Goal: Task Accomplishment & Management: Manage account settings

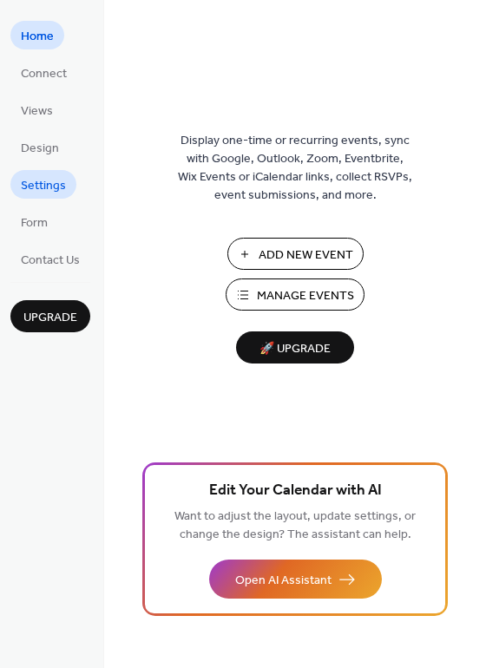
click at [41, 192] on span "Settings" at bounding box center [43, 186] width 45 height 18
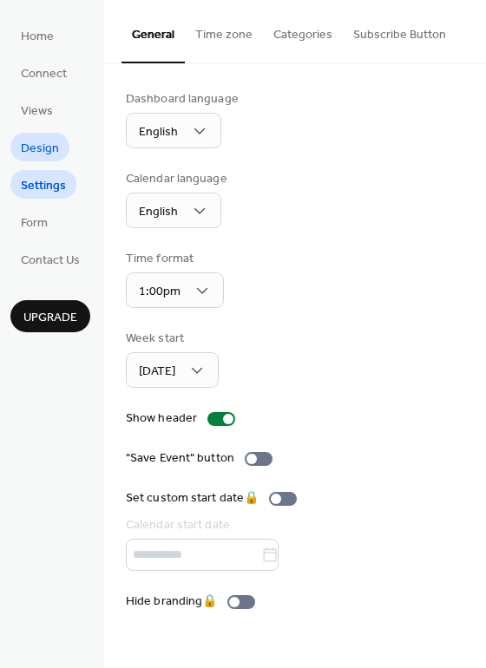
click at [39, 149] on span "Design" at bounding box center [40, 149] width 38 height 18
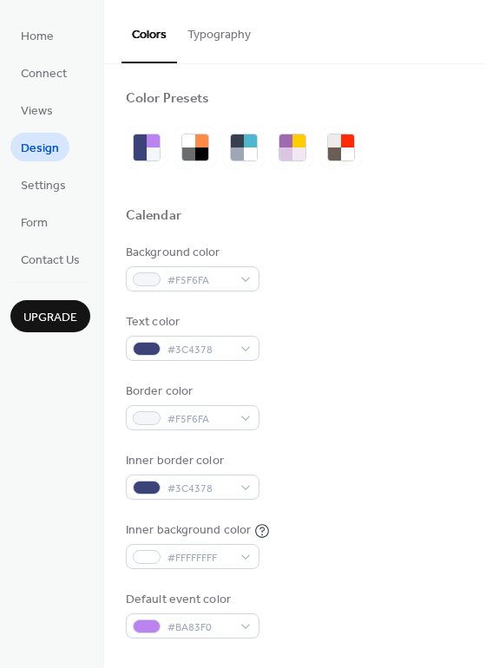
click at [202, 32] on button "Typography" at bounding box center [219, 31] width 84 height 62
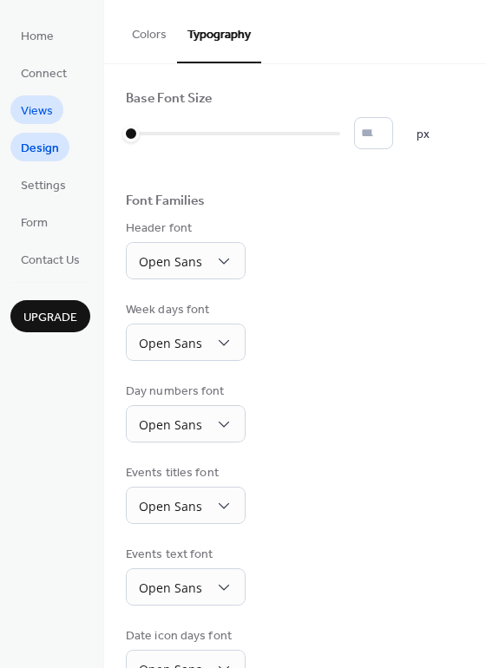
click at [48, 103] on span "Views" at bounding box center [37, 111] width 32 height 18
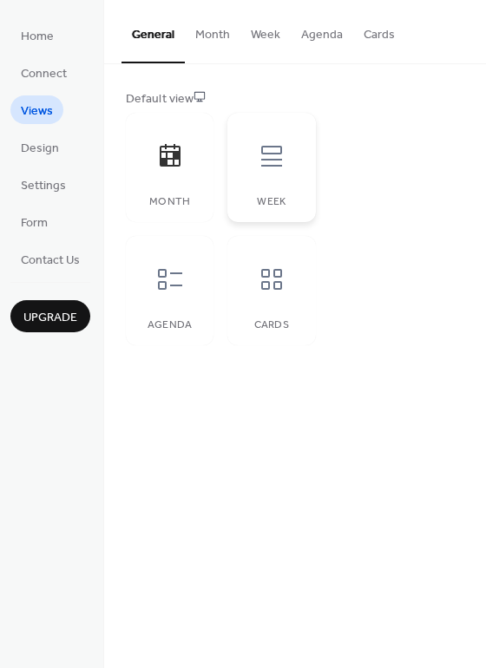
click at [274, 142] on icon at bounding box center [272, 156] width 28 height 28
click at [260, 25] on button "Week" at bounding box center [265, 31] width 50 height 62
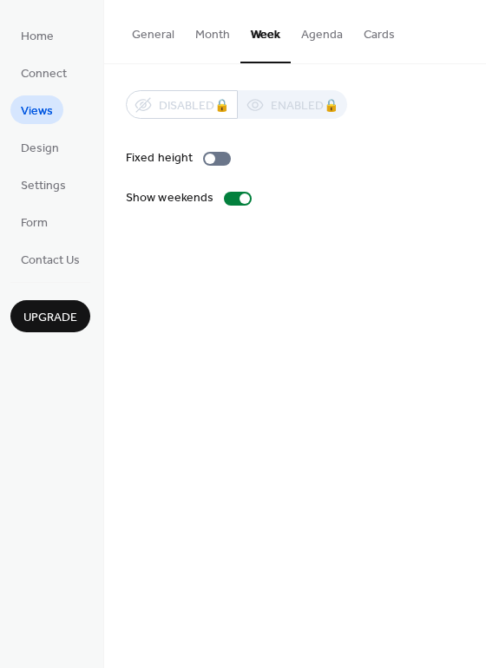
click at [193, 34] on button "Month" at bounding box center [213, 31] width 56 height 62
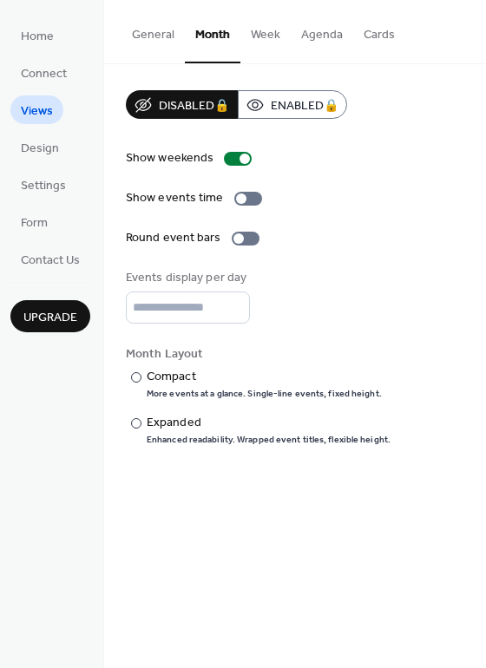
click at [152, 38] on button "General" at bounding box center [153, 31] width 63 height 62
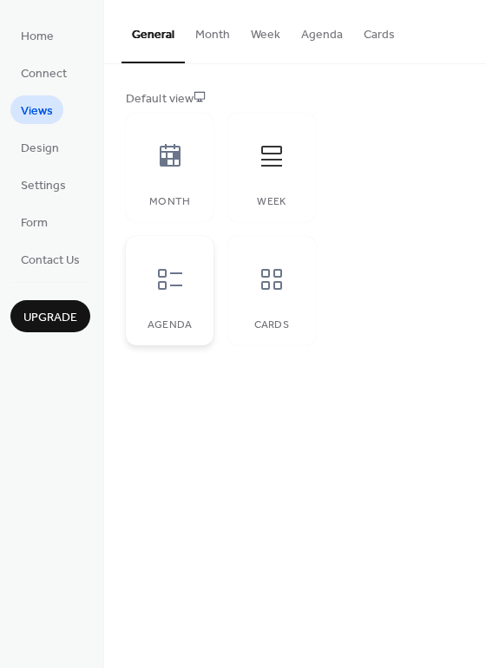
click at [175, 296] on div at bounding box center [170, 279] width 52 height 52
click at [45, 75] on span "Connect" at bounding box center [44, 74] width 46 height 18
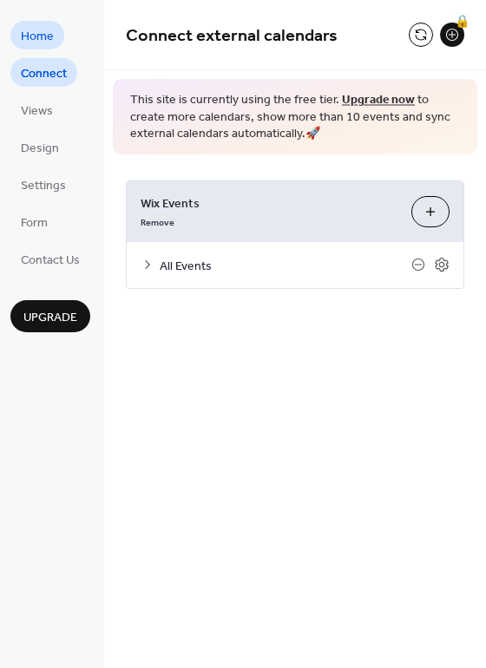
click at [28, 40] on span "Home" at bounding box center [37, 37] width 33 height 18
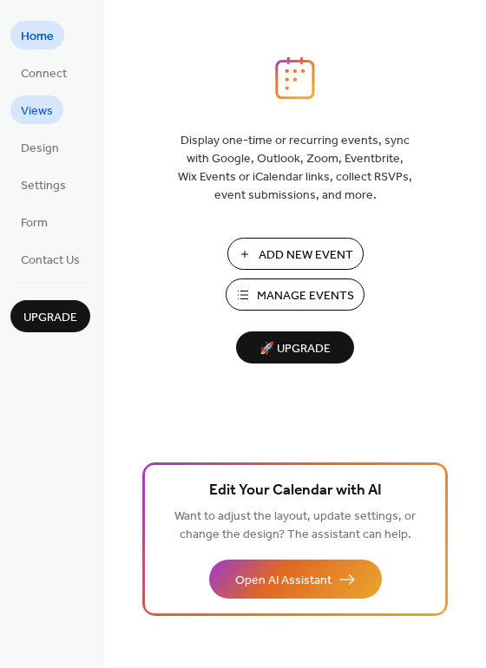
click at [41, 115] on span "Views" at bounding box center [37, 111] width 32 height 18
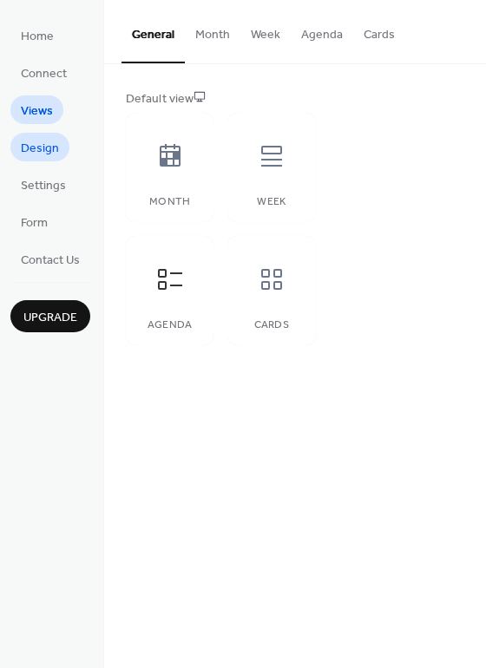
click at [44, 156] on span "Design" at bounding box center [40, 149] width 38 height 18
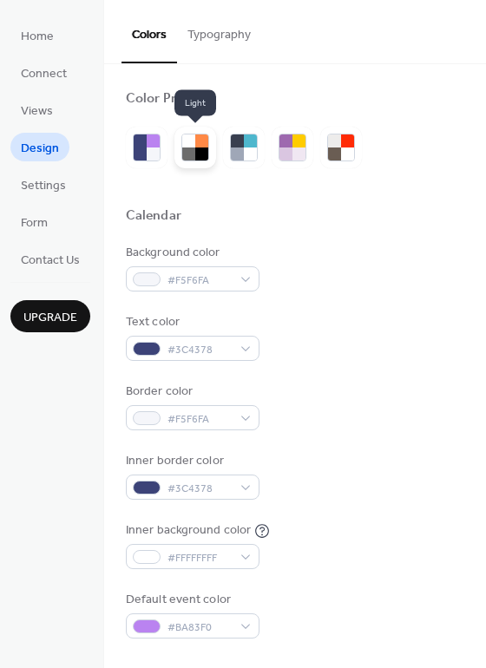
click at [195, 143] on div at bounding box center [201, 141] width 13 height 13
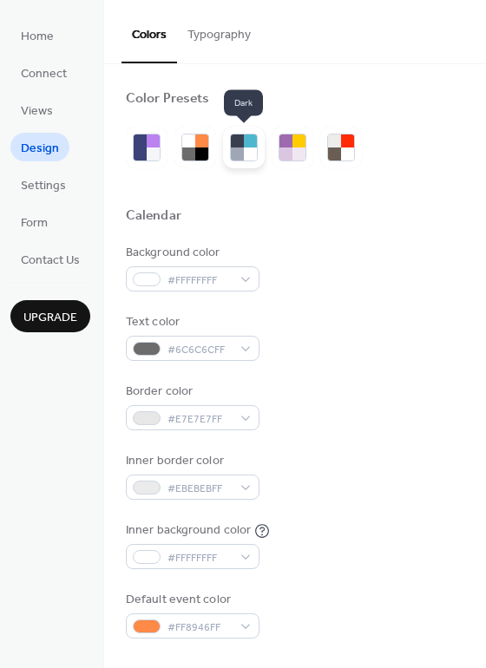
click at [247, 154] on div at bounding box center [250, 154] width 13 height 13
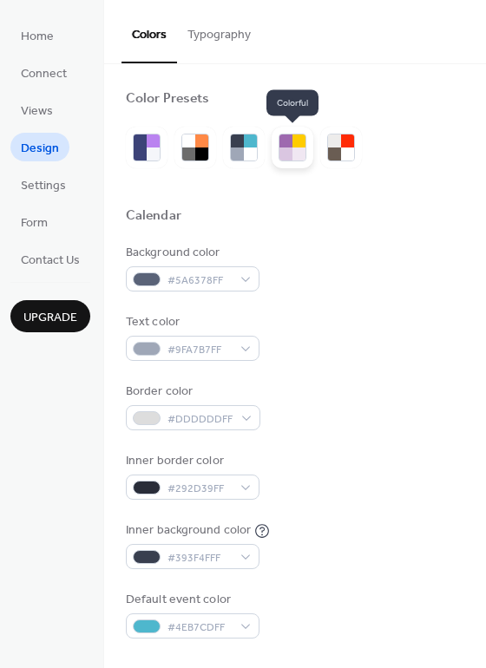
click at [293, 155] on div at bounding box center [299, 154] width 13 height 13
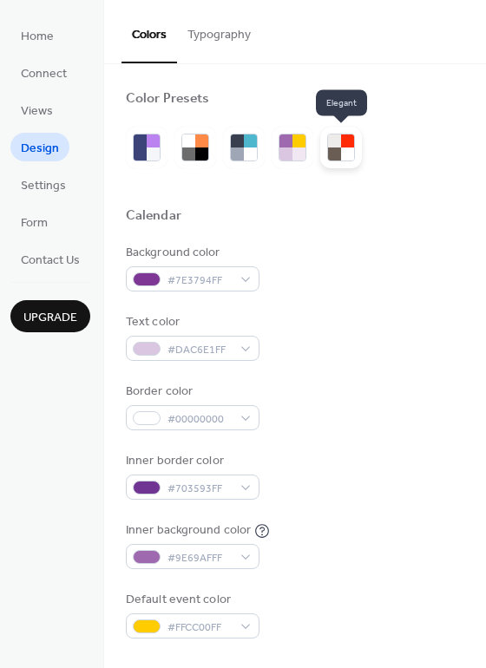
click at [354, 150] on div at bounding box center [341, 148] width 28 height 28
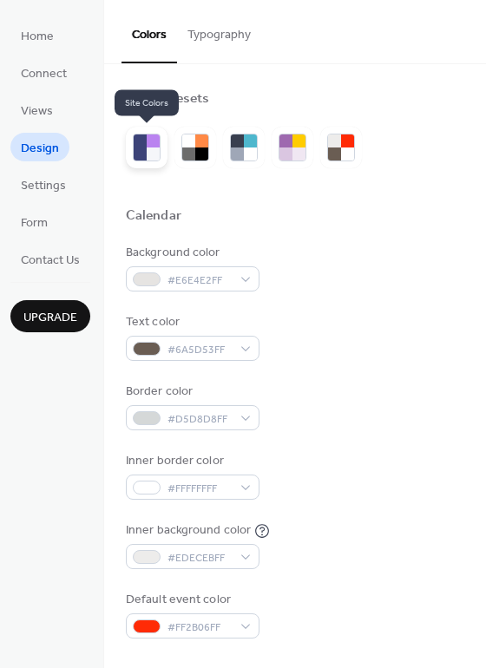
click at [149, 137] on div at bounding box center [153, 141] width 13 height 13
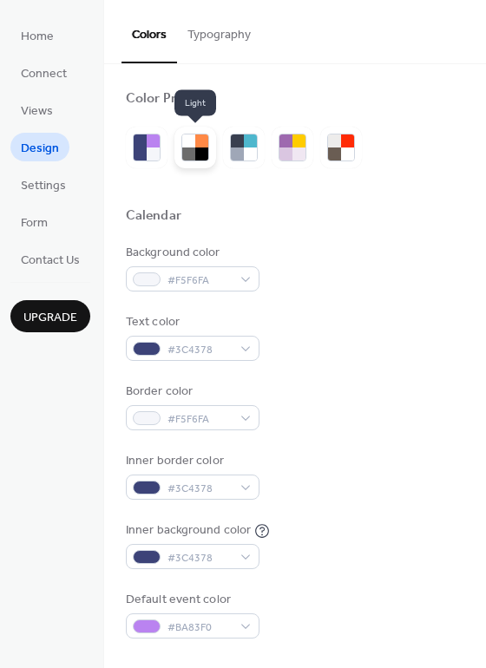
click at [191, 143] on div at bounding box center [188, 141] width 13 height 13
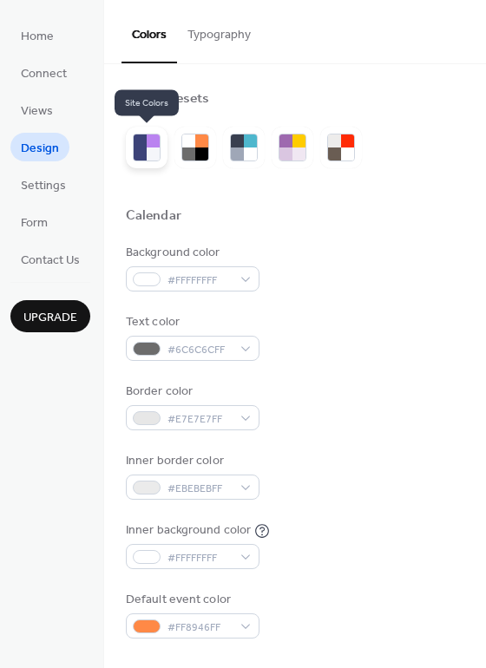
click at [148, 148] on div at bounding box center [153, 154] width 13 height 13
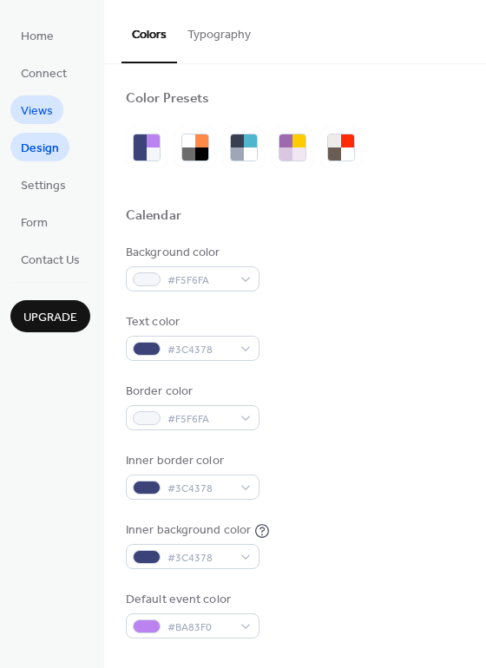
click at [42, 115] on span "Views" at bounding box center [37, 111] width 32 height 18
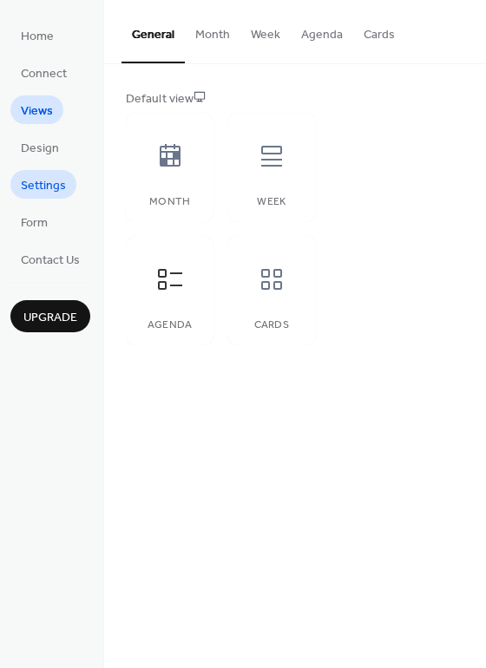
click at [39, 183] on span "Settings" at bounding box center [43, 186] width 45 height 18
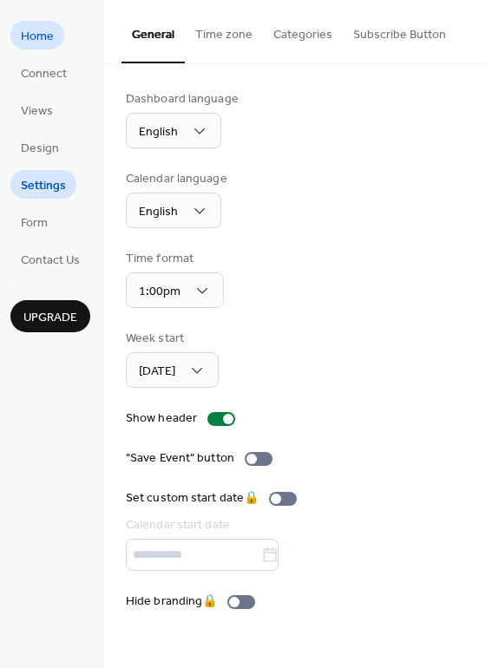
click at [55, 30] on link "Home" at bounding box center [37, 35] width 54 height 29
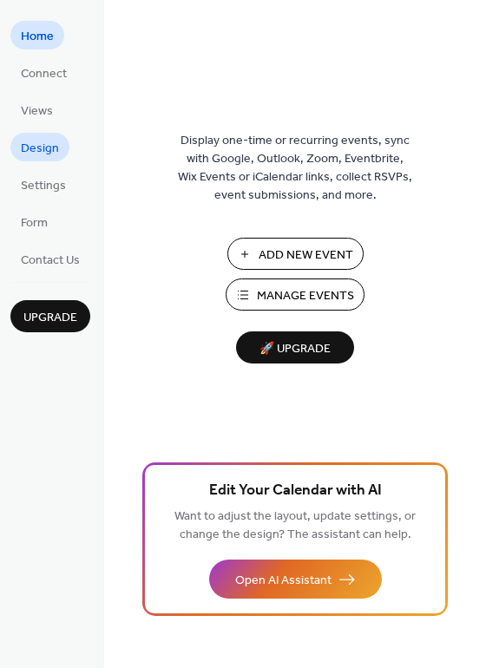
click at [47, 144] on span "Design" at bounding box center [40, 149] width 38 height 18
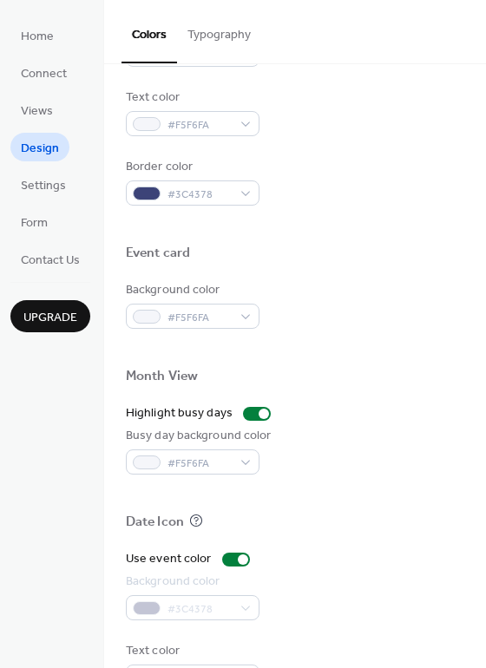
scroll to position [743, 0]
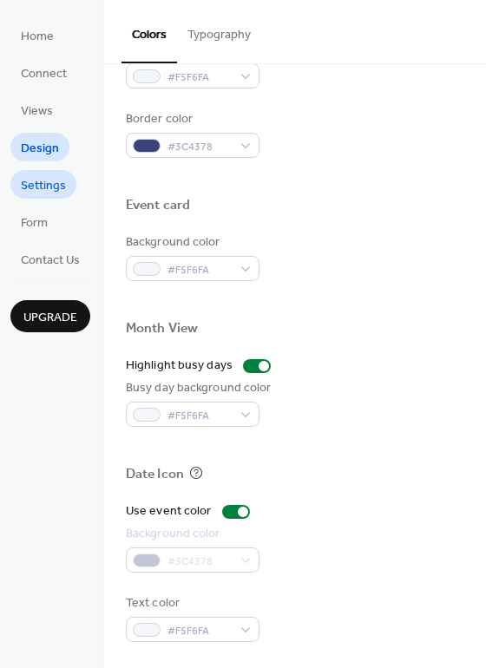
click at [52, 186] on span "Settings" at bounding box center [43, 186] width 45 height 18
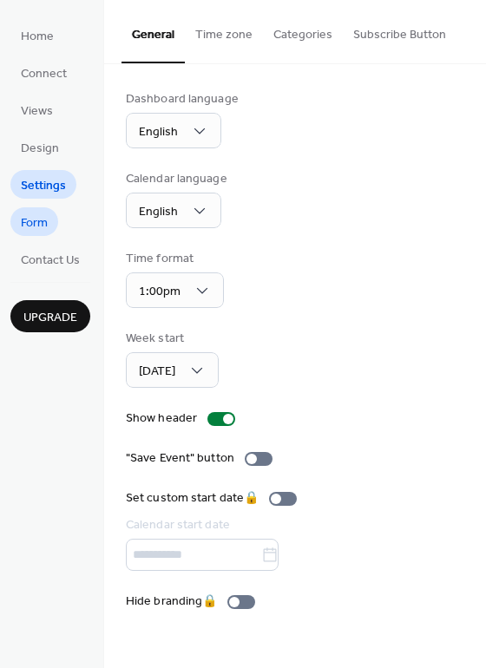
click at [46, 214] on span "Form" at bounding box center [34, 223] width 27 height 18
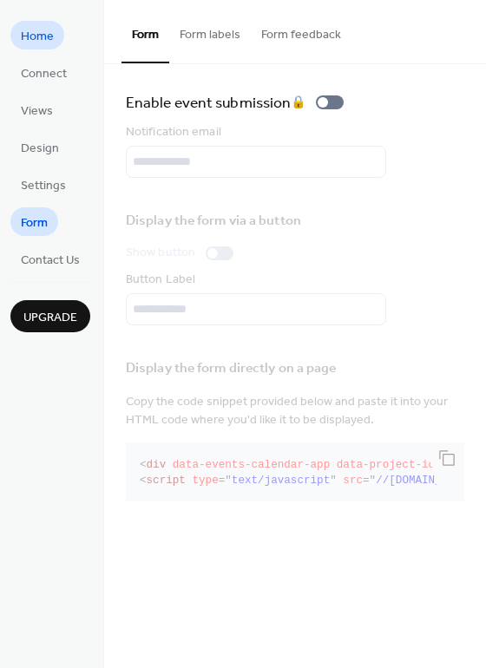
click at [41, 34] on span "Home" at bounding box center [37, 37] width 33 height 18
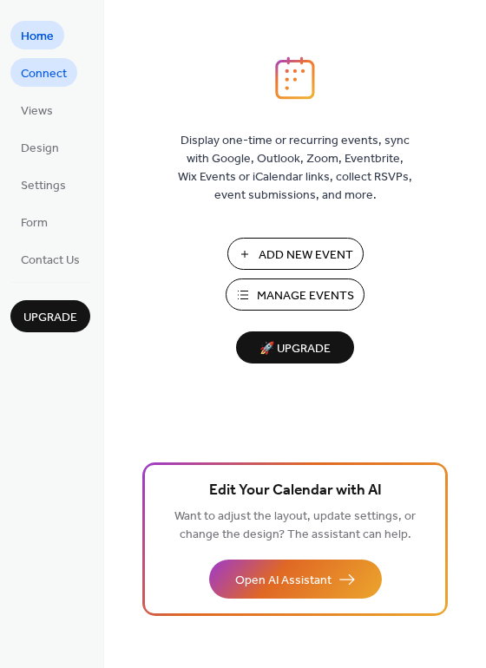
click at [42, 69] on span "Connect" at bounding box center [44, 74] width 46 height 18
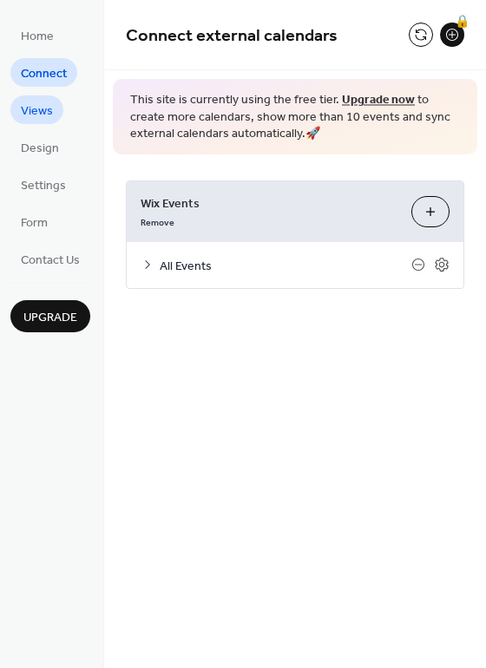
click at [38, 106] on span "Views" at bounding box center [37, 111] width 32 height 18
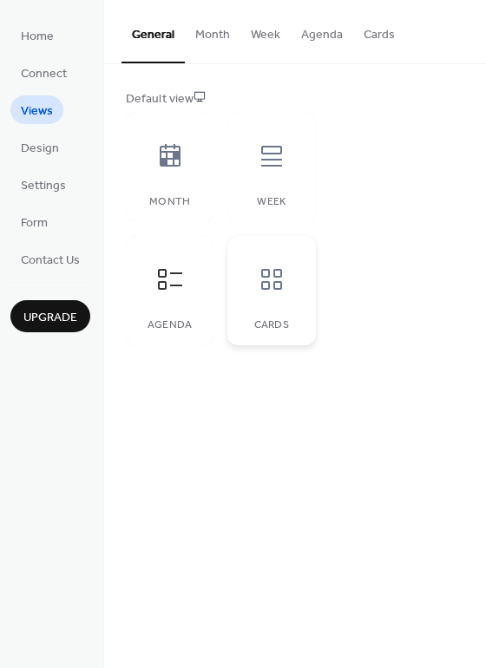
click at [266, 273] on icon at bounding box center [272, 280] width 28 height 28
click at [366, 26] on button "Cards" at bounding box center [379, 31] width 52 height 62
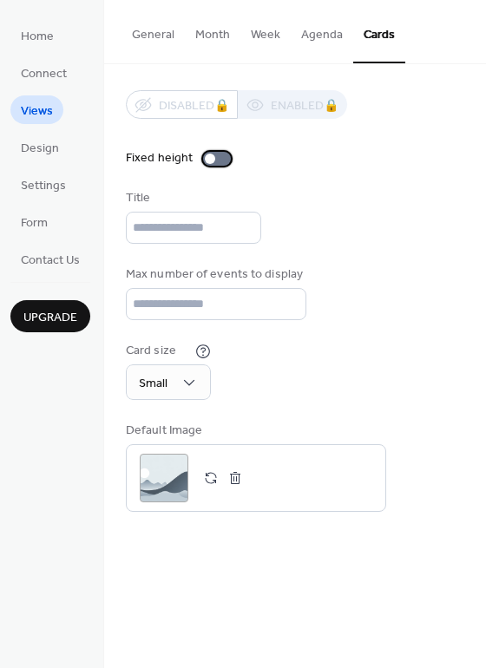
click at [207, 154] on div at bounding box center [210, 159] width 10 height 10
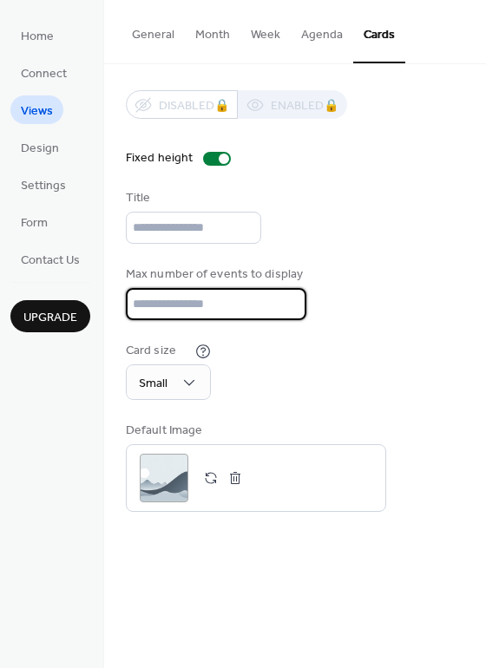
drag, startPoint x: 159, startPoint y: 301, endPoint x: 103, endPoint y: 301, distance: 55.5
click at [103, 301] on div "Home Connect Views Design Settings Form Contact Us Upgrade Views Upgrade Genera…" at bounding box center [243, 334] width 486 height 668
type input "*"
click at [176, 394] on div "Small" at bounding box center [168, 383] width 85 height 36
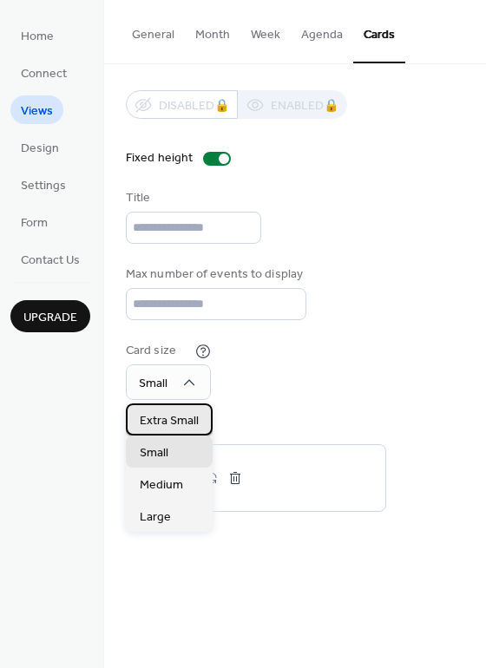
click at [191, 423] on span "Extra Small" at bounding box center [169, 421] width 59 height 18
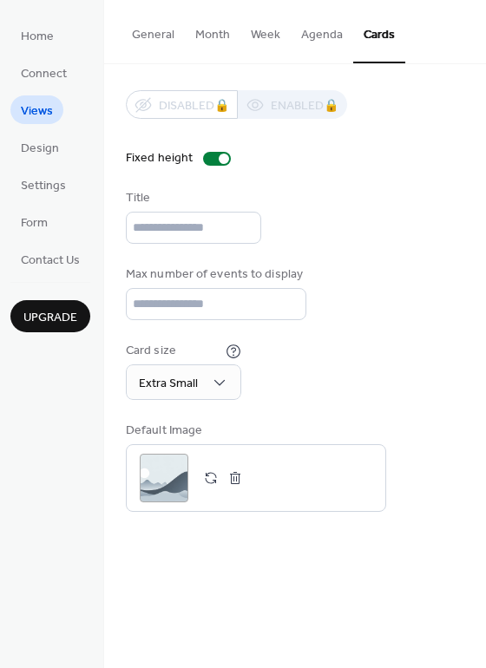
click at [161, 37] on button "General" at bounding box center [153, 31] width 63 height 62
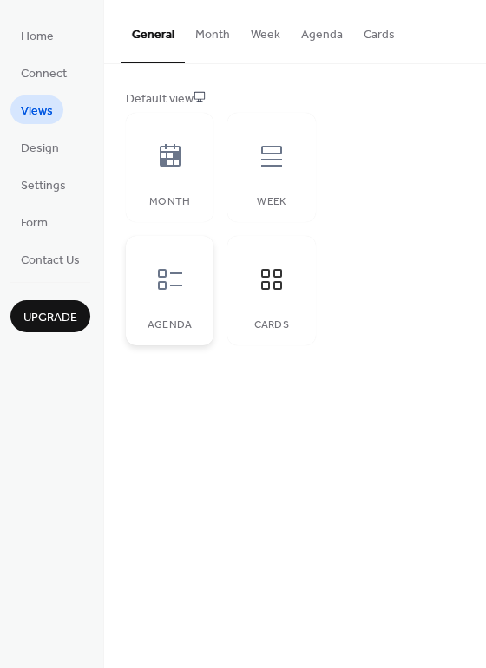
click at [187, 289] on div at bounding box center [170, 279] width 52 height 52
